Goal: Task Accomplishment & Management: Use online tool/utility

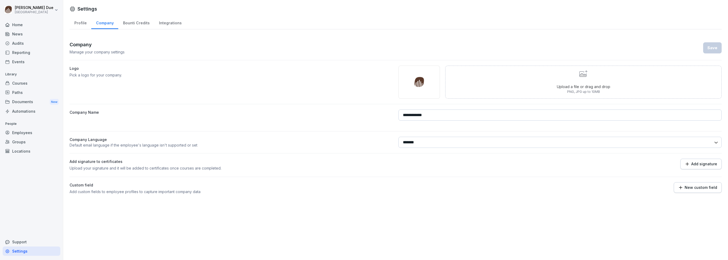
click at [18, 81] on div "Courses" at bounding box center [32, 83] width 58 height 9
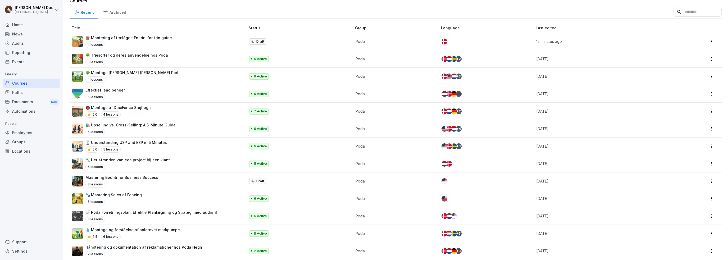
scroll to position [95, 0]
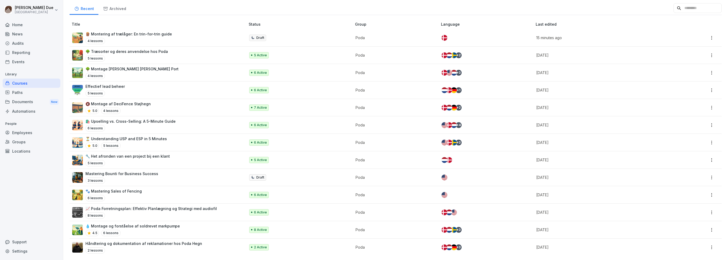
click at [176, 206] on p "📈 Poda Forretningsplan: Effektiv Planlægning og Strategi med audiofil" at bounding box center [150, 209] width 131 height 6
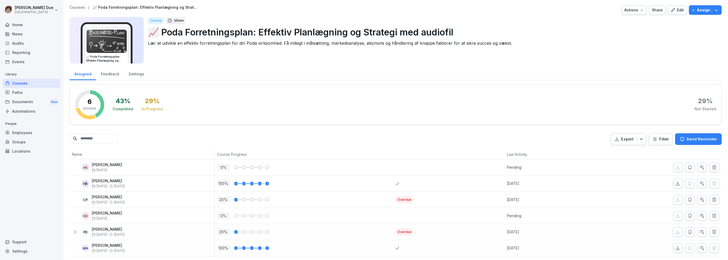
click at [671, 10] on icon "button" at bounding box center [673, 10] width 4 height 4
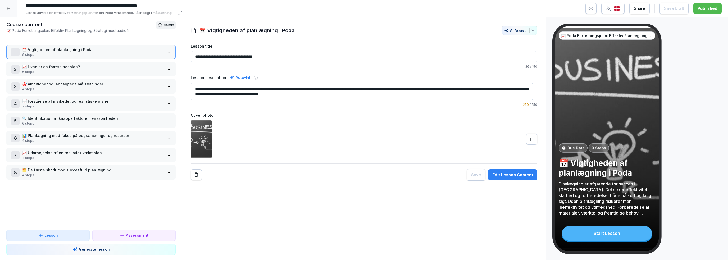
click at [620, 10] on img "button" at bounding box center [616, 8] width 6 height 5
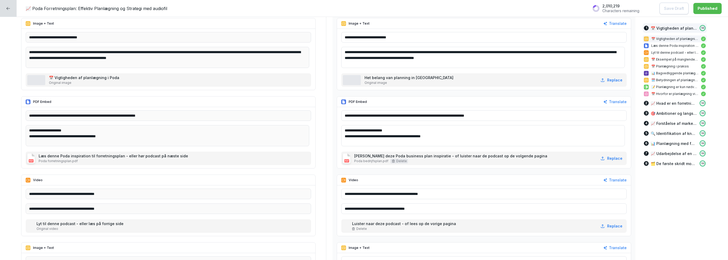
scroll to position [185, 0]
